Goal: Task Accomplishment & Management: Complete application form

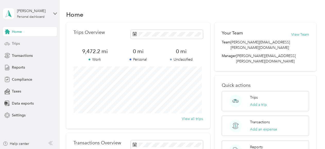
click at [17, 43] on span "Trips" at bounding box center [16, 43] width 8 height 5
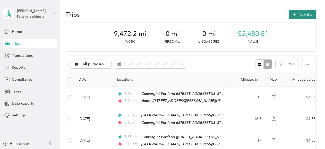
click at [296, 14] on button "New trip" at bounding box center [302, 14] width 27 height 9
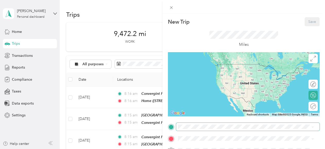
click at [188, 129] on span at bounding box center [247, 127] width 143 height 8
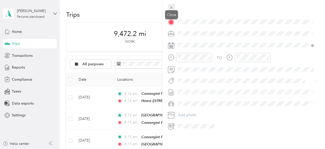
click at [173, 10] on icon at bounding box center [171, 7] width 4 height 4
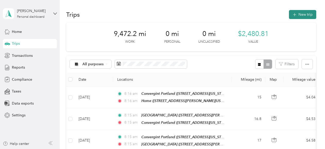
click at [304, 15] on button "New trip" at bounding box center [302, 14] width 27 height 9
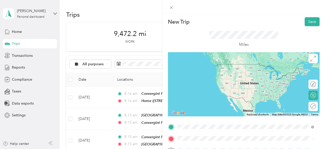
click at [196, 70] on span "[STREET_ADDRESS][PERSON_NAME][US_STATE]" at bounding box center [228, 72] width 80 height 4
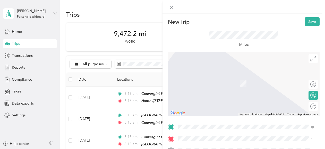
click at [208, 84] on span "[STREET_ADDRESS][US_STATE]" at bounding box center [213, 84] width 51 height 4
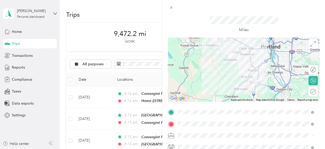
scroll to position [15, 0]
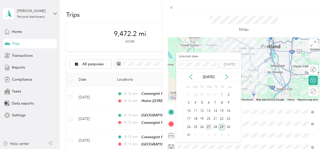
click at [208, 127] on div "27" at bounding box center [208, 127] width 7 height 6
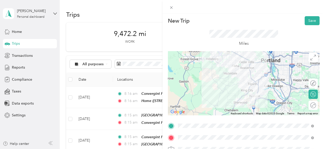
scroll to position [0, 0]
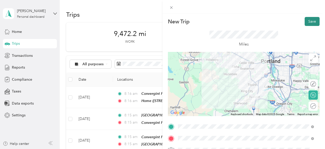
click at [308, 23] on button "Save" at bounding box center [311, 21] width 15 height 9
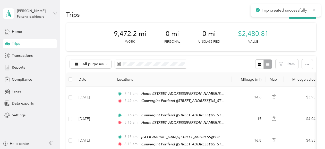
click at [307, 17] on button "New trip" at bounding box center [302, 14] width 27 height 9
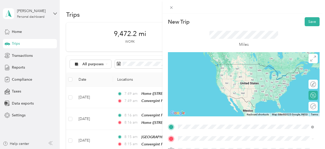
click at [197, 74] on div "Convergint Portland [STREET_ADDRESS][US_STATE]" at bounding box center [213, 69] width 51 height 11
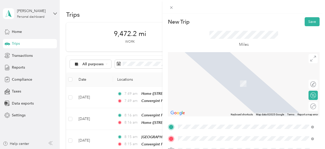
click at [211, 85] on div "[PERSON_NAME][GEOGRAPHIC_DATA] [STREET_ADDRESS][US_STATE]" at bounding box center [222, 81] width 69 height 11
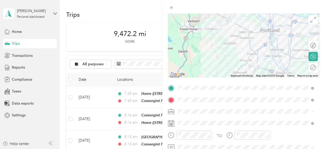
scroll to position [42, 0]
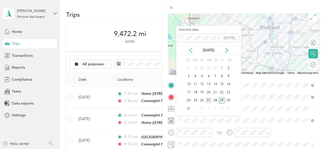
click at [207, 100] on div "27" at bounding box center [208, 100] width 7 height 6
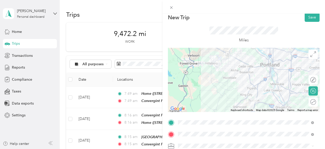
scroll to position [2, 0]
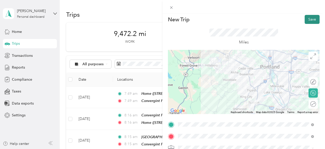
click at [308, 19] on button "Save" at bounding box center [311, 19] width 15 height 9
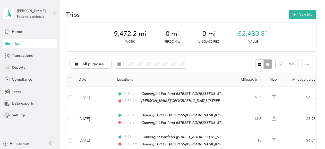
click at [297, 19] on div "Trips New trip" at bounding box center [191, 14] width 250 height 11
click at [297, 16] on button "New trip" at bounding box center [302, 14] width 27 height 9
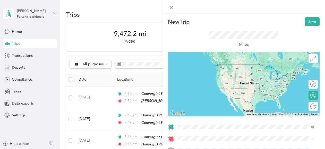
click at [212, 71] on span "[STREET_ADDRESS][US_STATE]" at bounding box center [213, 72] width 51 height 4
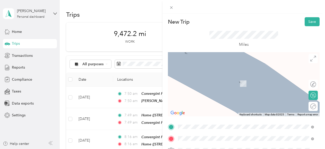
click at [205, 82] on span "[STREET_ADDRESS][US_STATE]" at bounding box center [213, 84] width 51 height 4
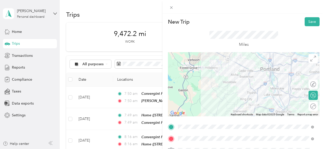
click at [232, 86] on div at bounding box center [244, 84] width 152 height 64
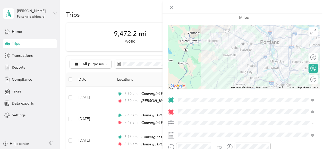
scroll to position [27, 0]
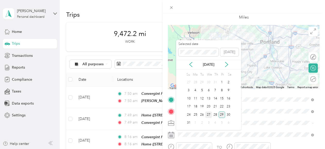
click at [207, 117] on div "27" at bounding box center [208, 115] width 7 height 6
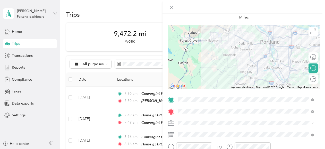
scroll to position [0, 0]
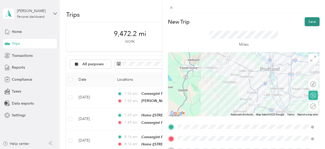
click at [305, 23] on button "Save" at bounding box center [311, 21] width 15 height 9
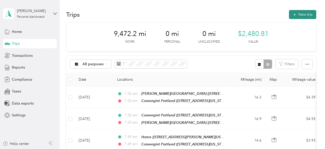
click at [301, 16] on button "New trip" at bounding box center [302, 14] width 27 height 9
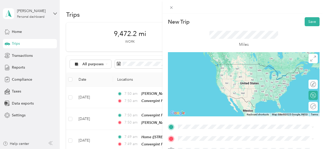
click at [211, 68] on div "Convergint Portland [STREET_ADDRESS][US_STATE]" at bounding box center [213, 68] width 51 height 11
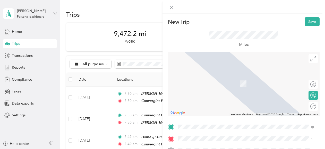
click at [209, 82] on span "[STREET_ADDRESS][PERSON_NAME][US_STATE]" at bounding box center [228, 83] width 80 height 4
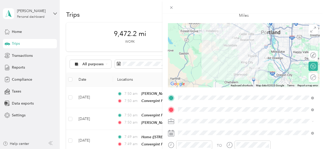
scroll to position [30, 0]
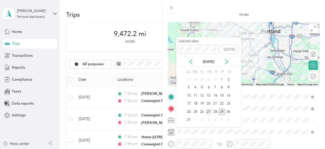
click at [209, 111] on div "27" at bounding box center [208, 112] width 7 height 6
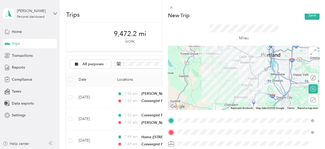
scroll to position [0, 0]
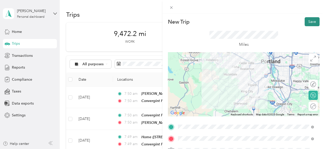
click at [308, 25] on button "Save" at bounding box center [311, 21] width 15 height 9
